Goal: Task Accomplishment & Management: Use online tool/utility

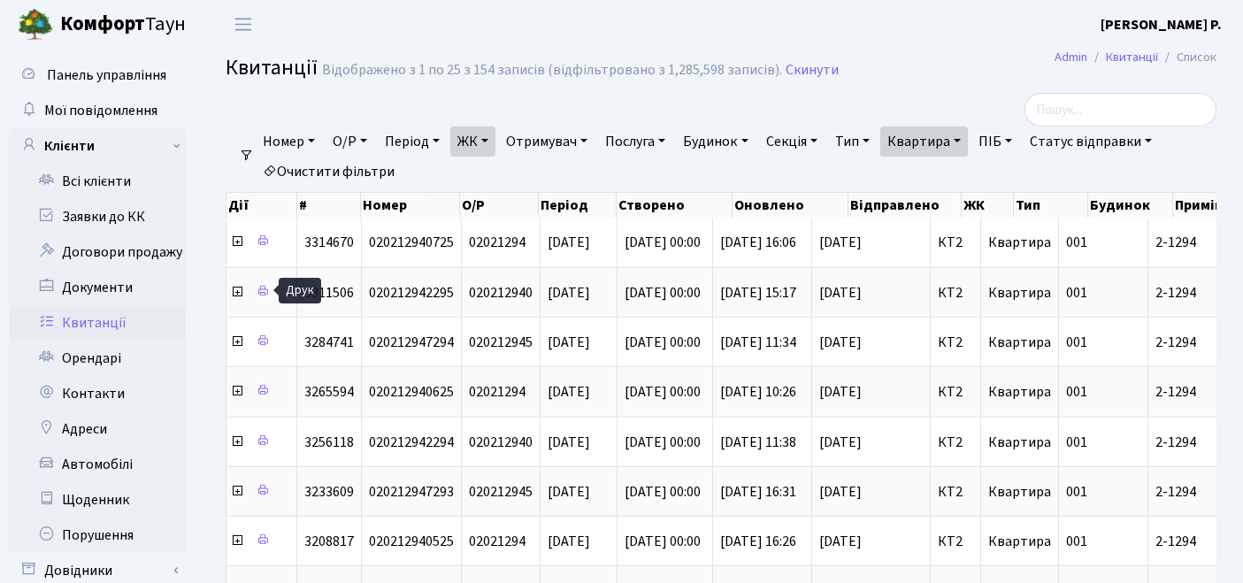
select select "25"
click at [354, 165] on link "Очистити фільтри" at bounding box center [329, 172] width 146 height 30
select select
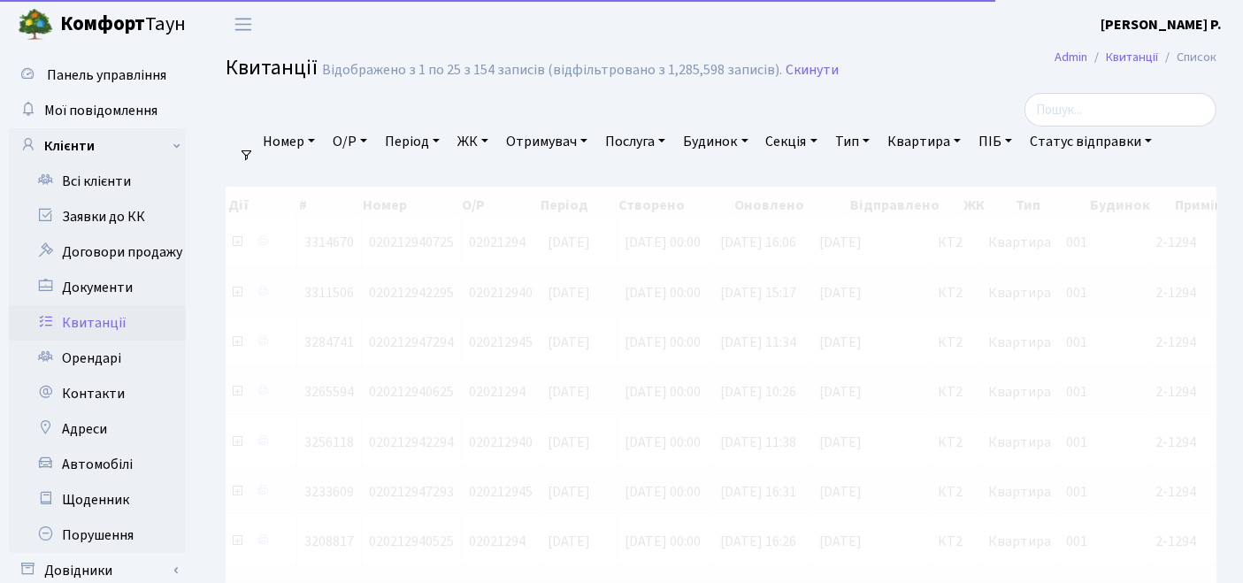
click at [474, 142] on link "ЖК" at bounding box center [472, 141] width 45 height 30
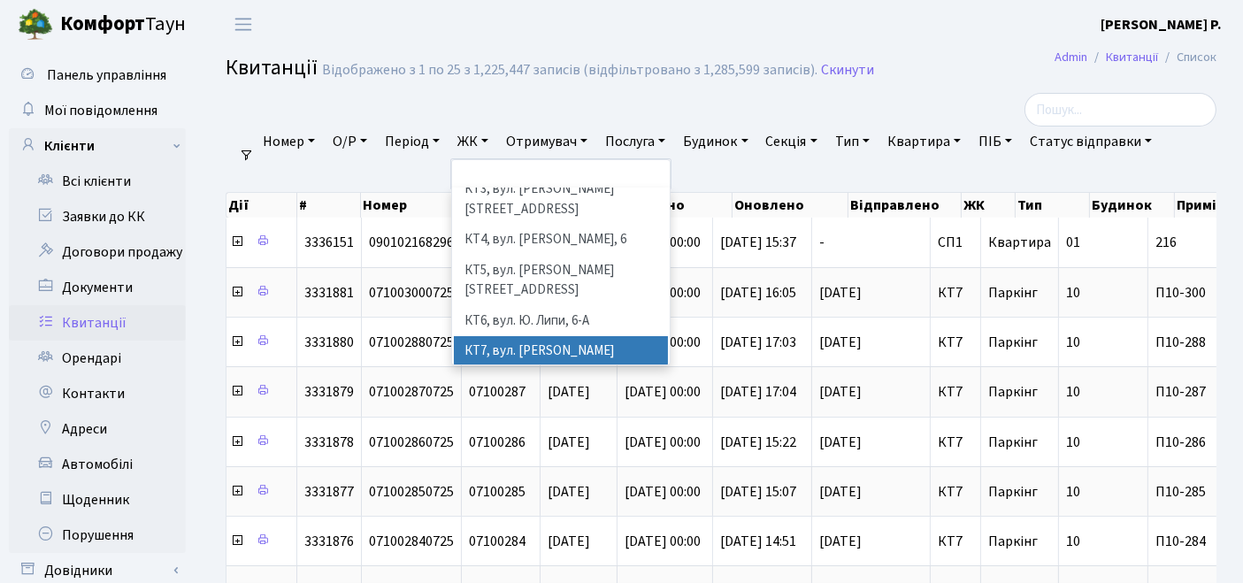
scroll to position [196, 0]
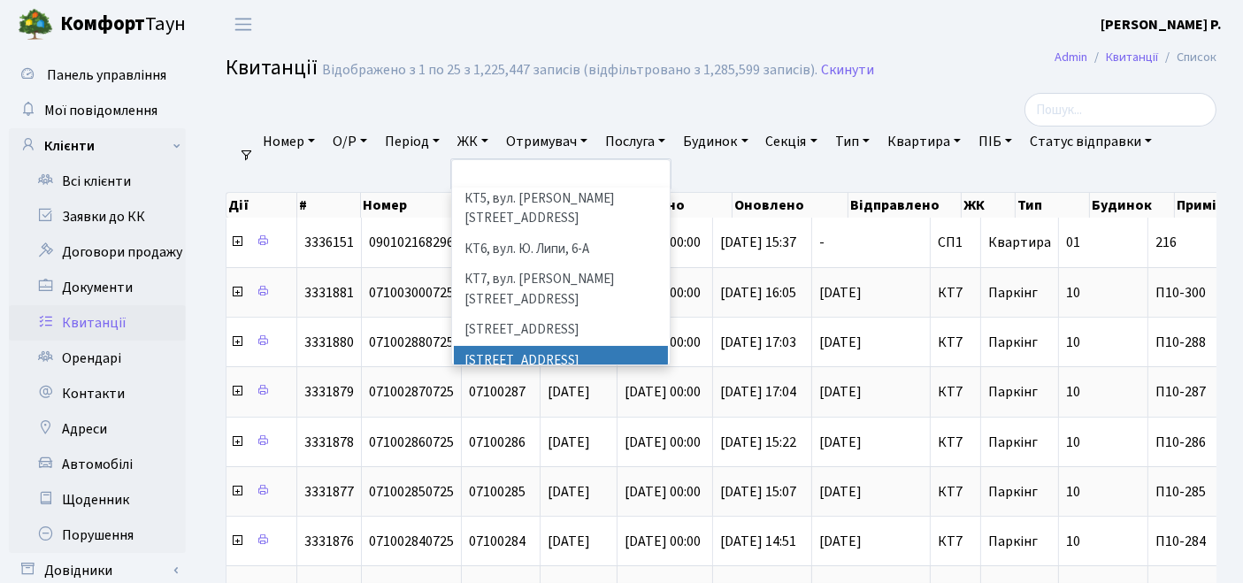
click at [537, 346] on li "[STREET_ADDRESS]" at bounding box center [561, 361] width 215 height 31
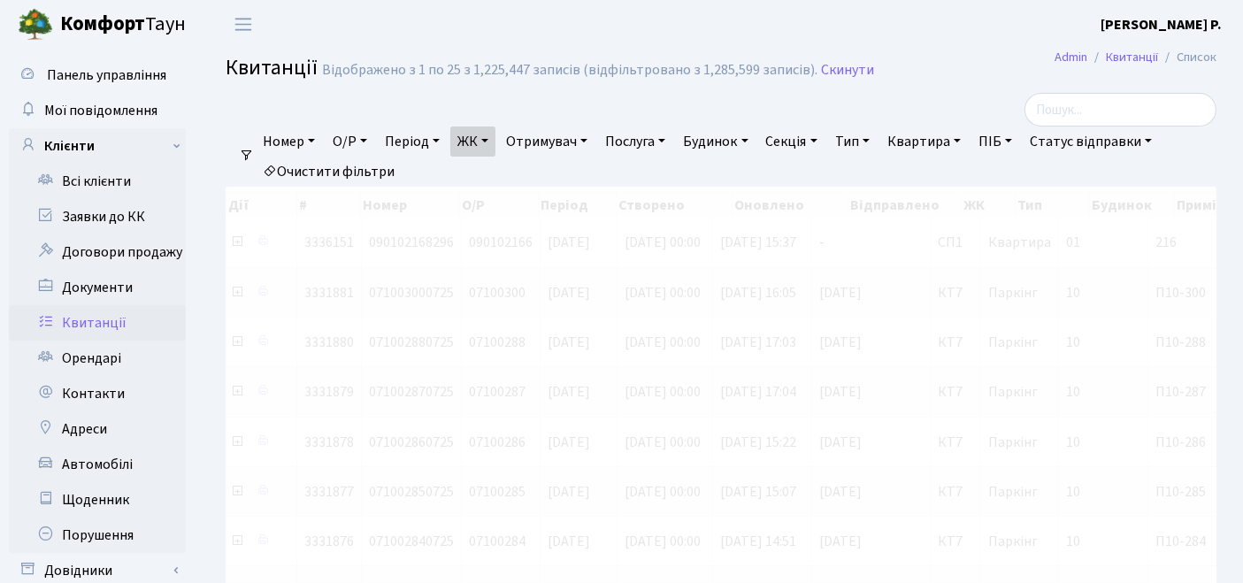
click at [922, 141] on link "Квартира" at bounding box center [924, 141] width 88 height 30
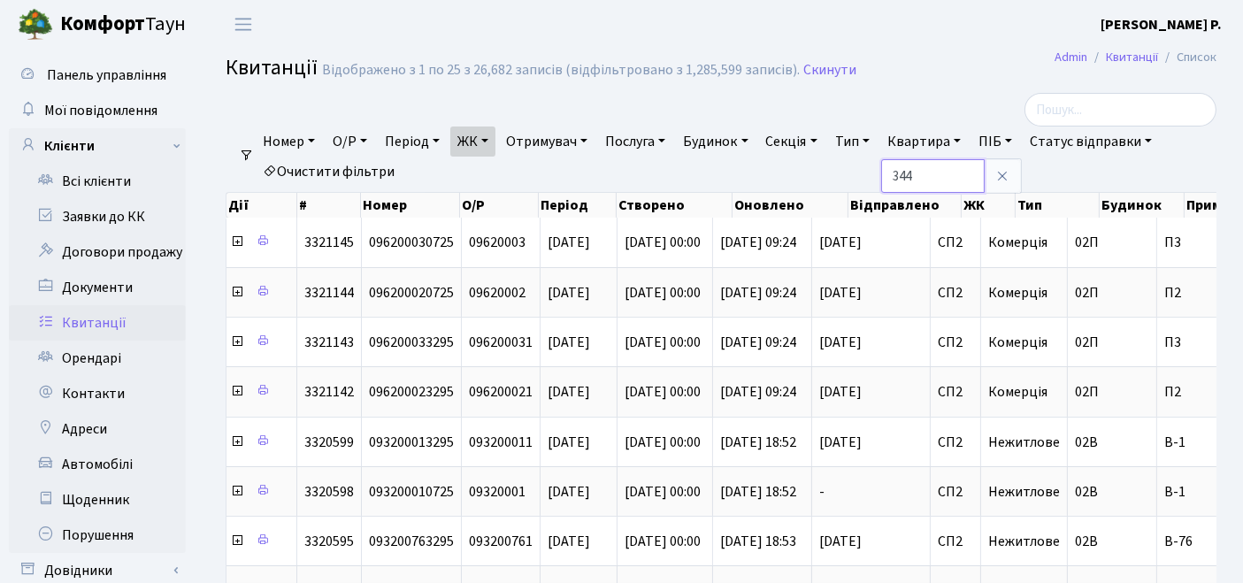
type input "344"
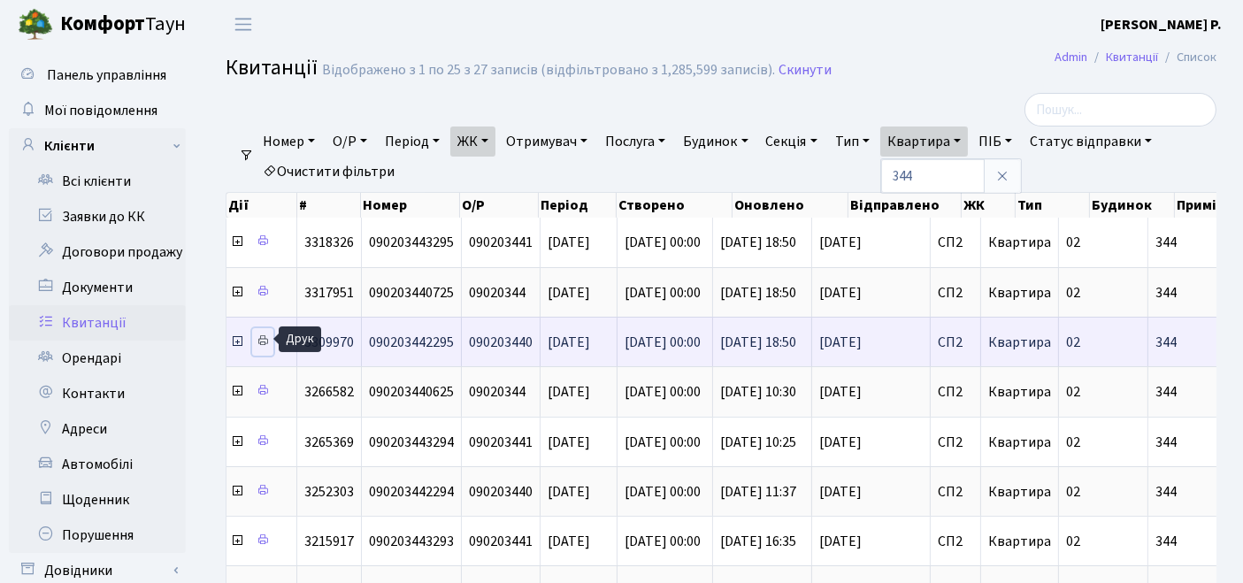
click at [261, 339] on icon at bounding box center [263, 340] width 12 height 12
